Goal: Navigation & Orientation: Go to known website

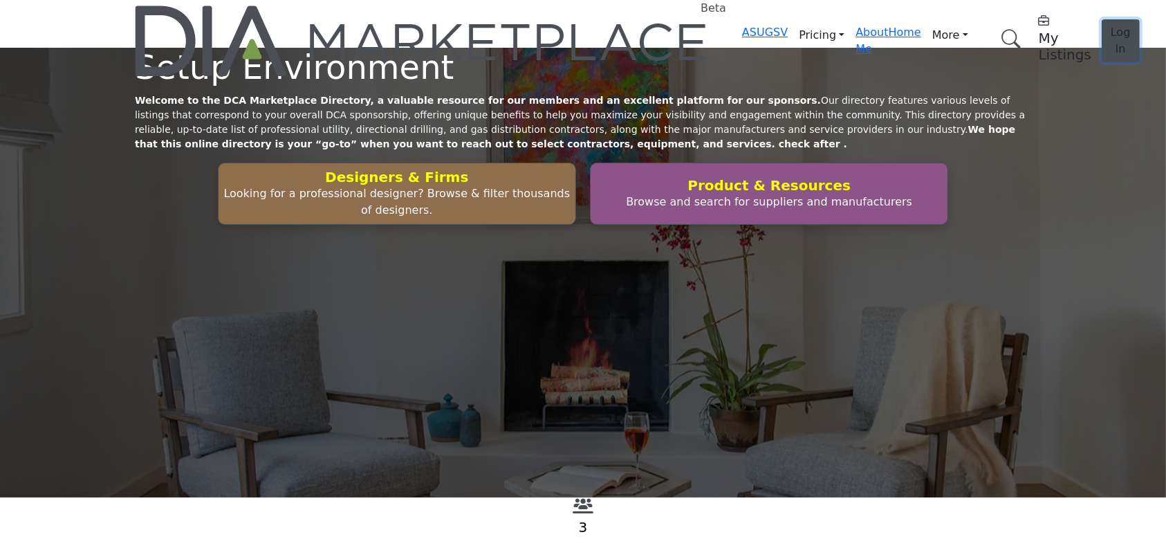
click at [1110, 28] on span "Log In" at bounding box center [1120, 41] width 20 height 30
